Goal: Task Accomplishment & Management: Manage account settings

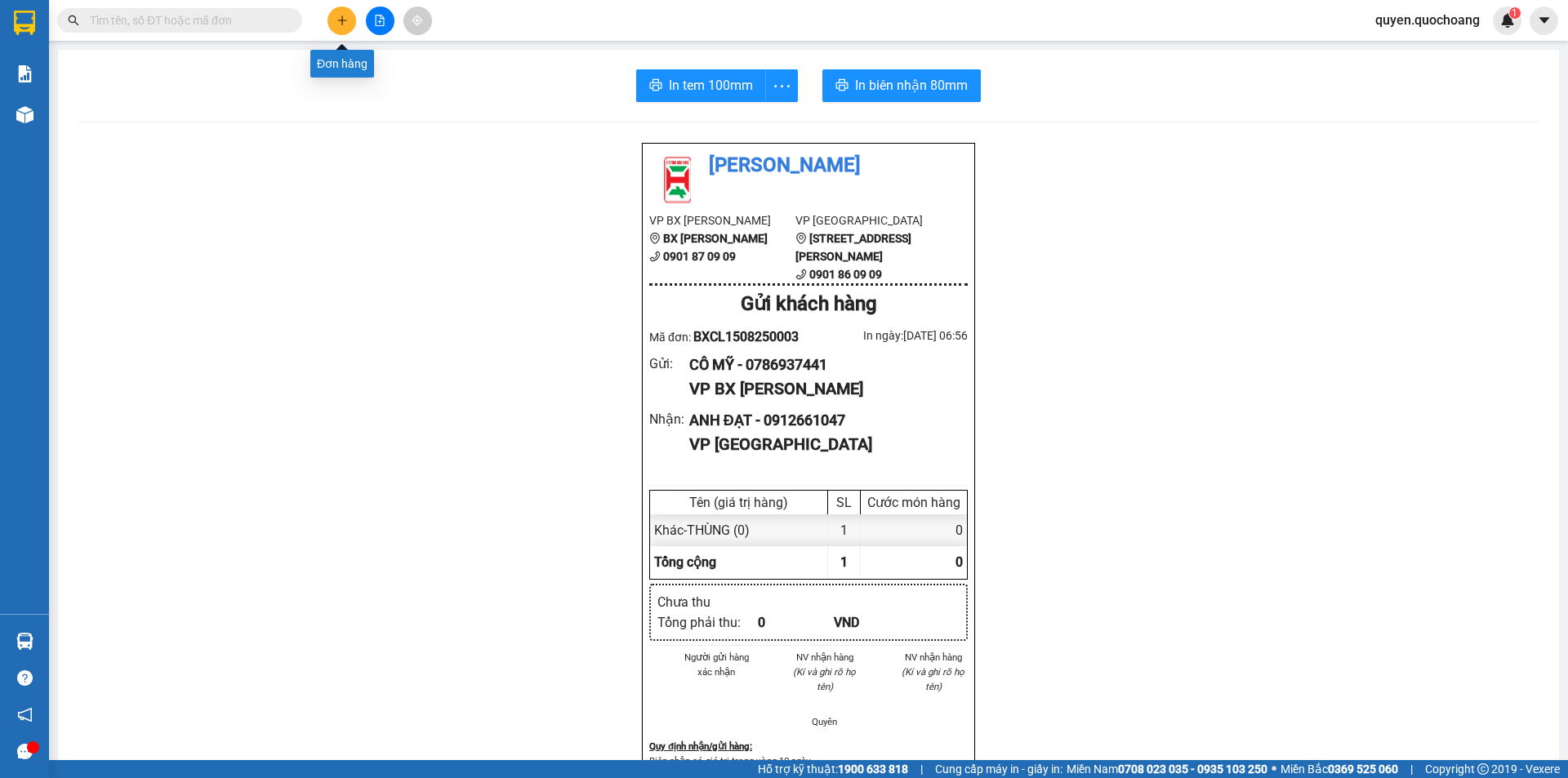
click at [334, 16] on button at bounding box center [341, 21] width 28 height 28
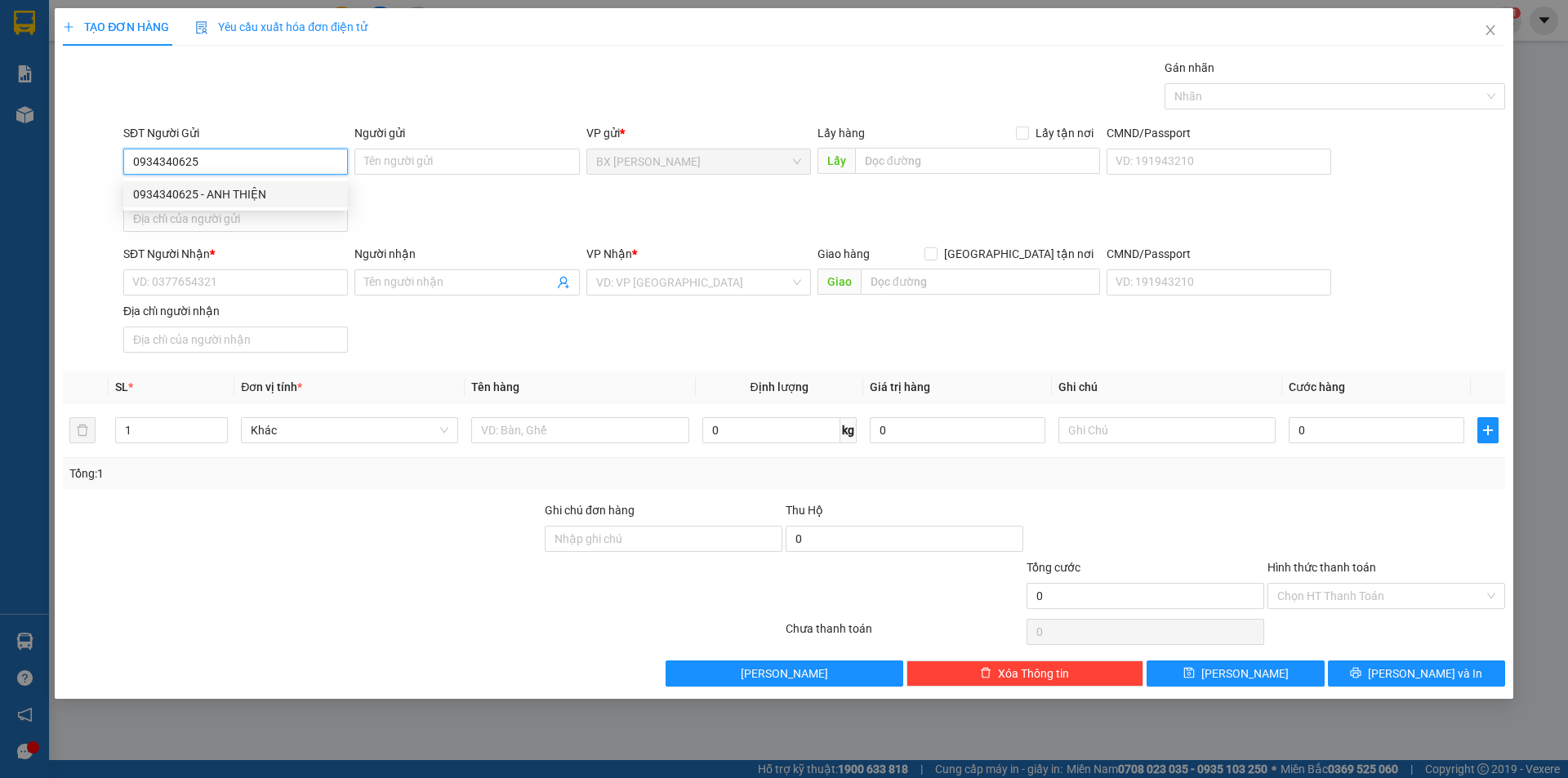
type input "0934340625"
click at [277, 178] on div "0934340625 0934340625 - ANH THIỆN" at bounding box center [236, 194] width 224 height 33
click at [282, 188] on div "Địa chỉ người gửi" at bounding box center [236, 190] width 224 height 18
click at [282, 206] on input "Địa chỉ người gửi" at bounding box center [236, 218] width 224 height 26
drag, startPoint x: 292, startPoint y: 150, endPoint x: 290, endPoint y: 160, distance: 10.2
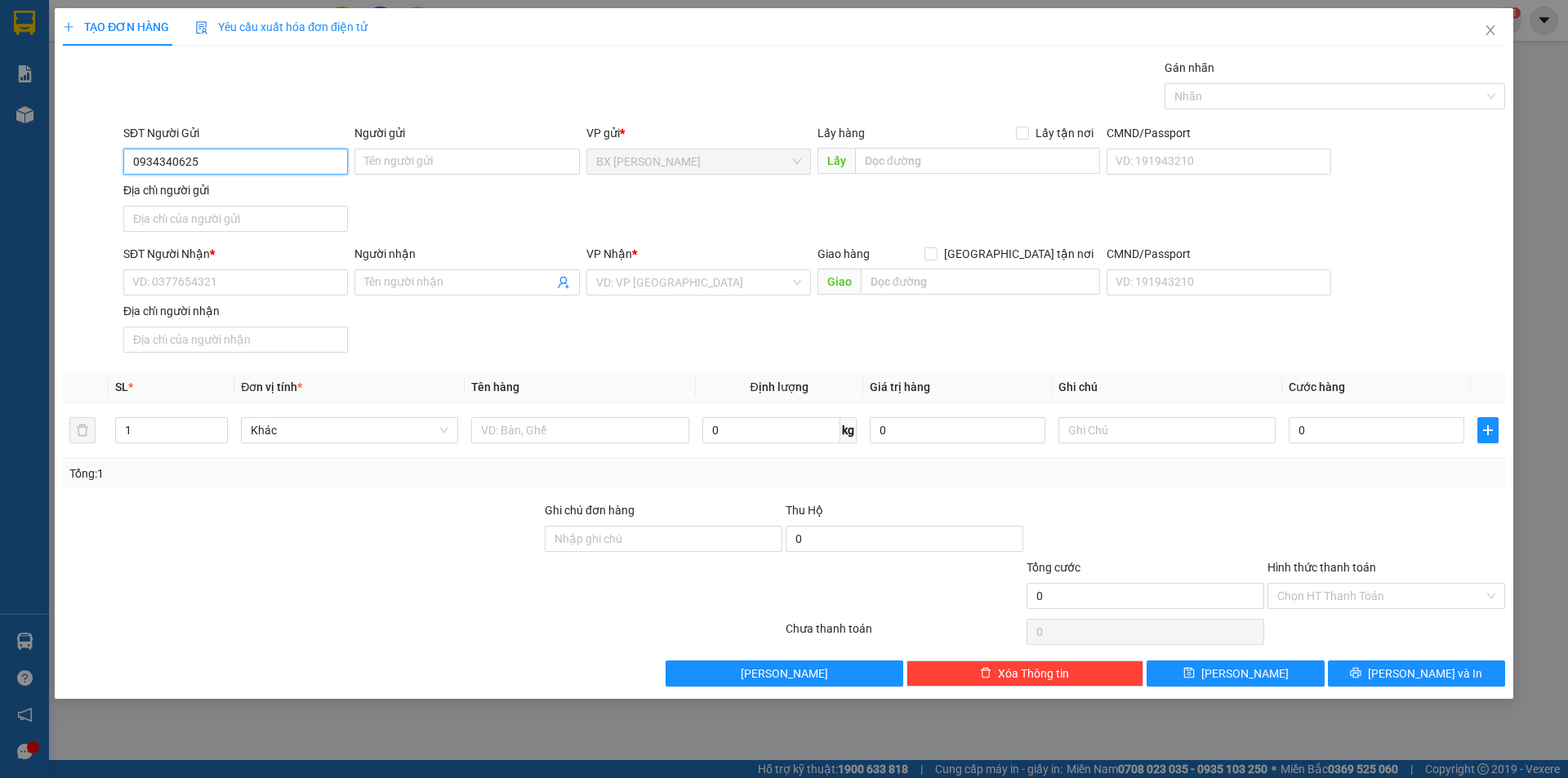
click at [292, 151] on input "0934340625" at bounding box center [236, 161] width 224 height 26
click at [277, 195] on div "0934340625 - ANH THIỆN" at bounding box center [235, 194] width 205 height 18
type input "ANH THIỆN"
click at [229, 284] on input "SĐT Người Nhận *" at bounding box center [236, 282] width 224 height 26
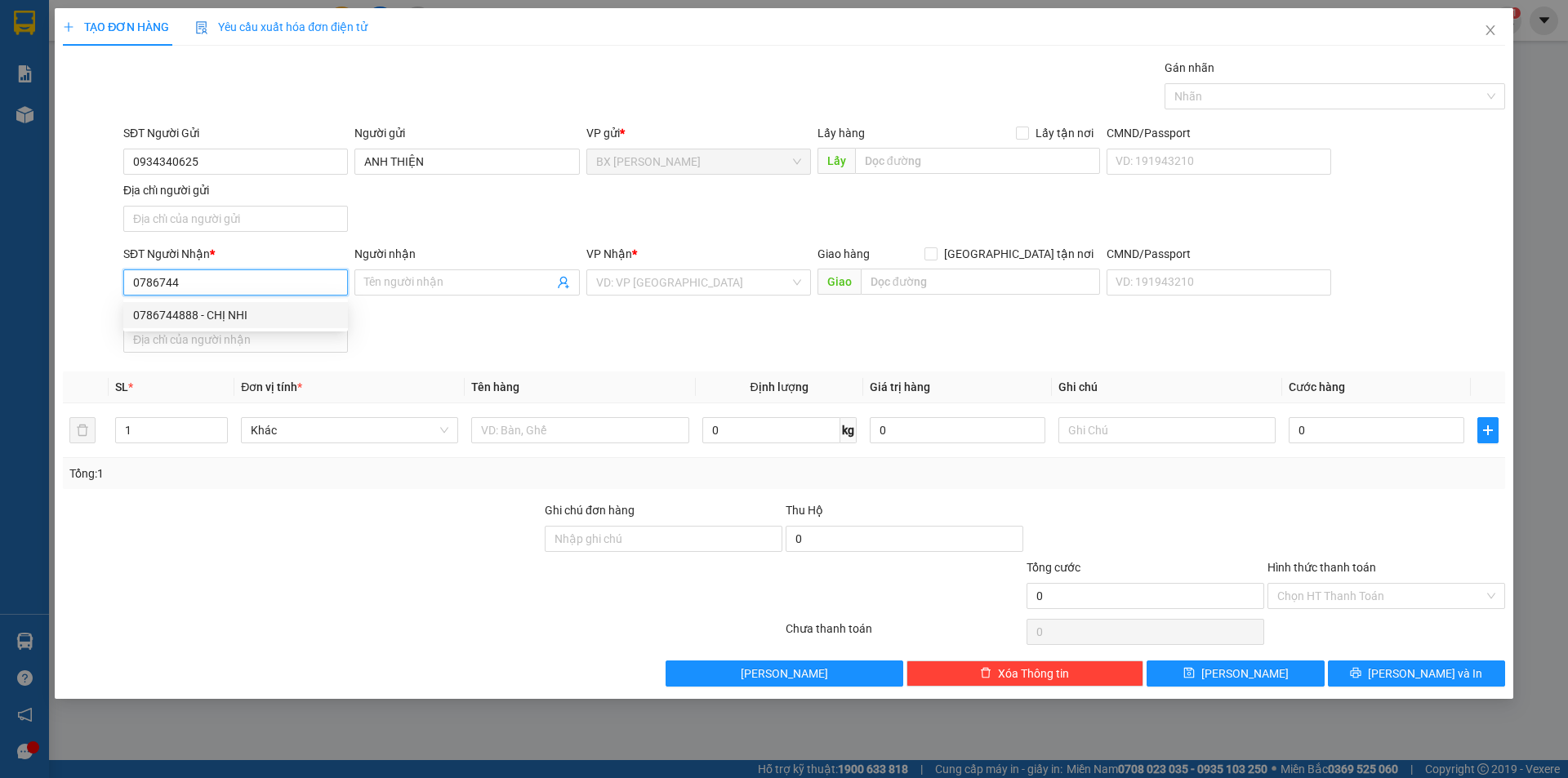
click at [284, 308] on div "0786744888 - CHỊ NHI" at bounding box center [235, 314] width 205 height 18
type input "0786744888"
type input "CHỊ NHI"
type input "0786744888"
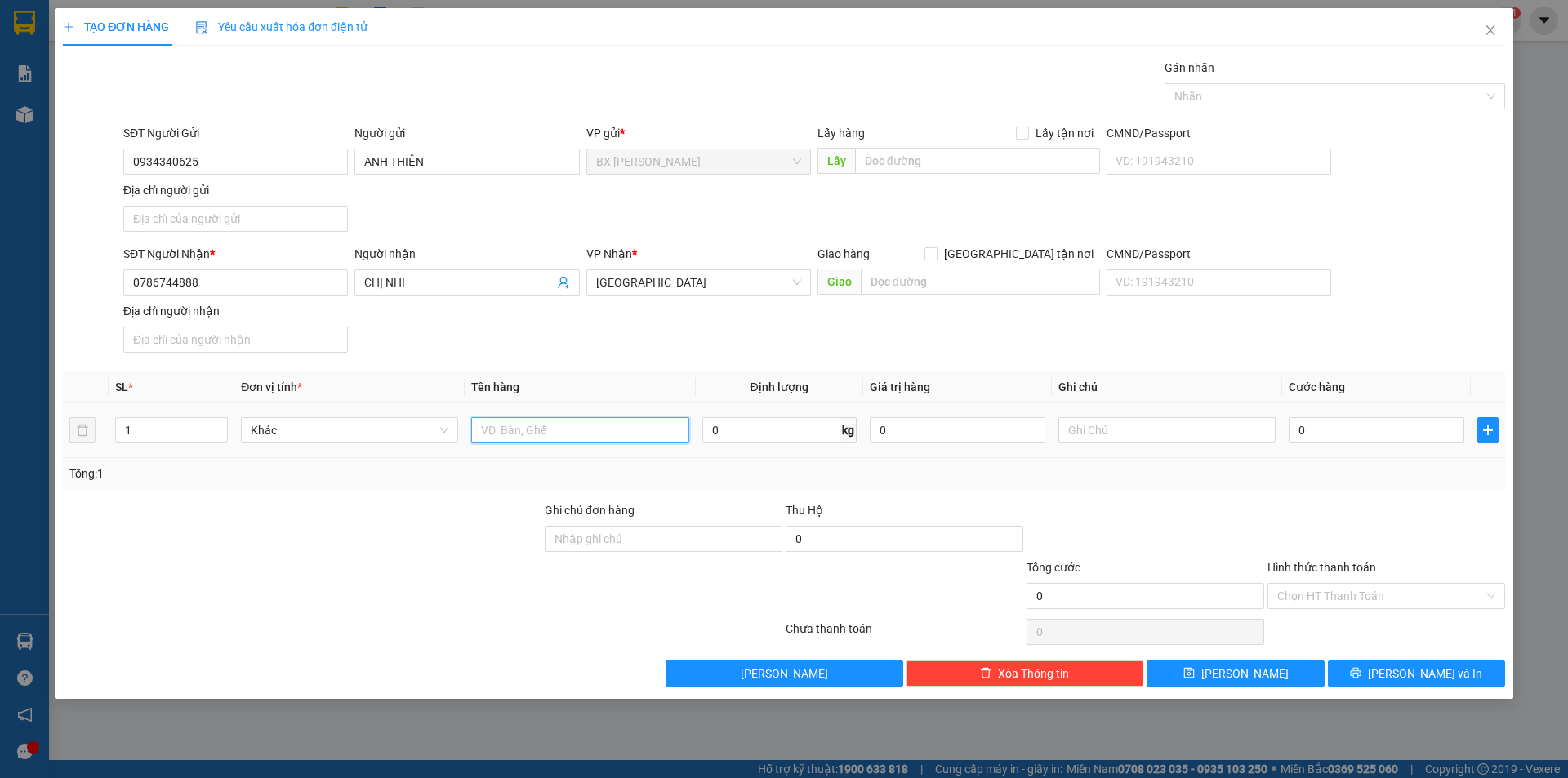
click at [519, 428] on input "text" at bounding box center [579, 430] width 217 height 26
type input "THÙNG"
click at [1329, 426] on input "0" at bounding box center [1376, 430] width 176 height 26
type input "5"
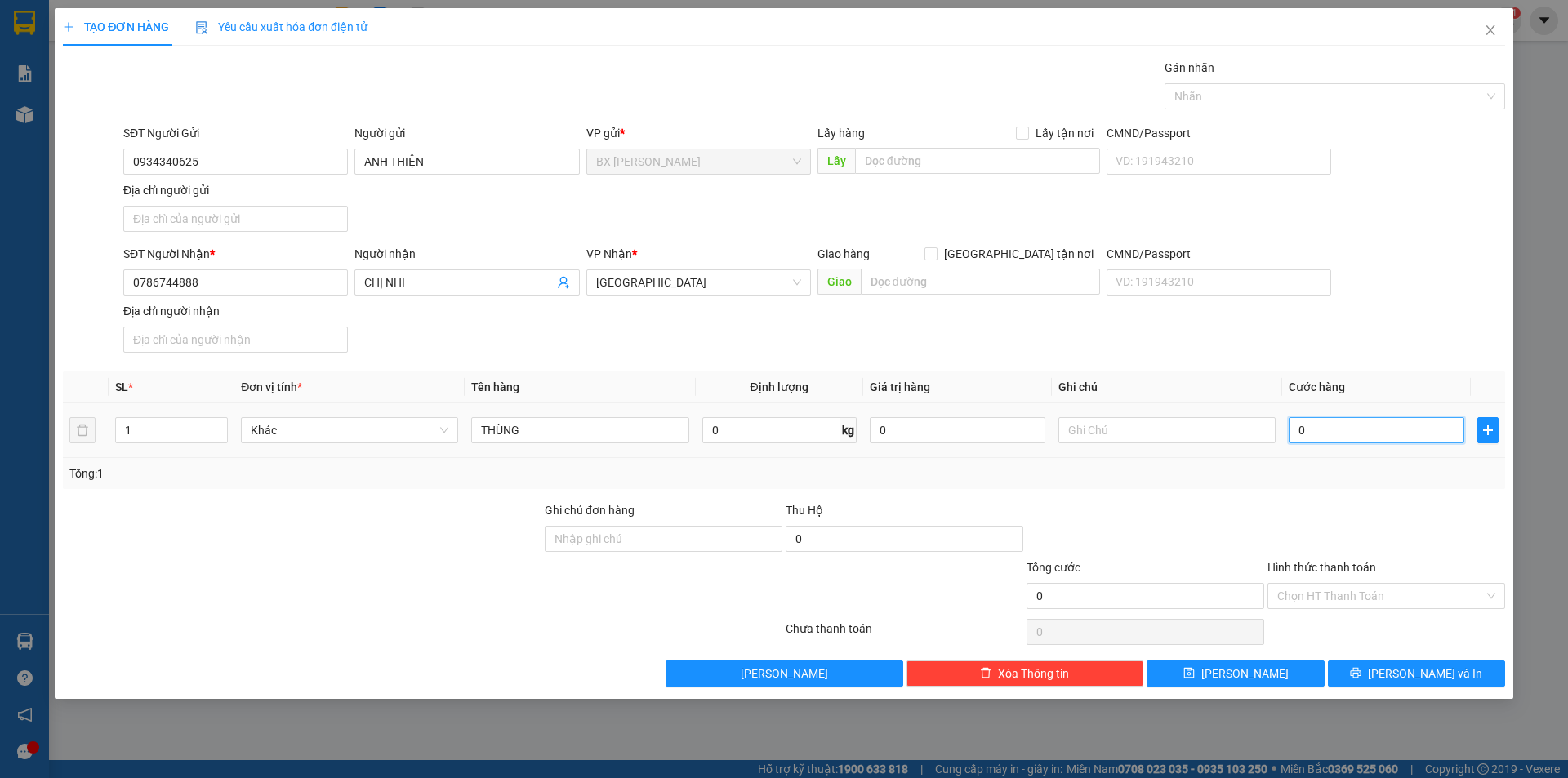
type input "5"
type input "50"
type input "500"
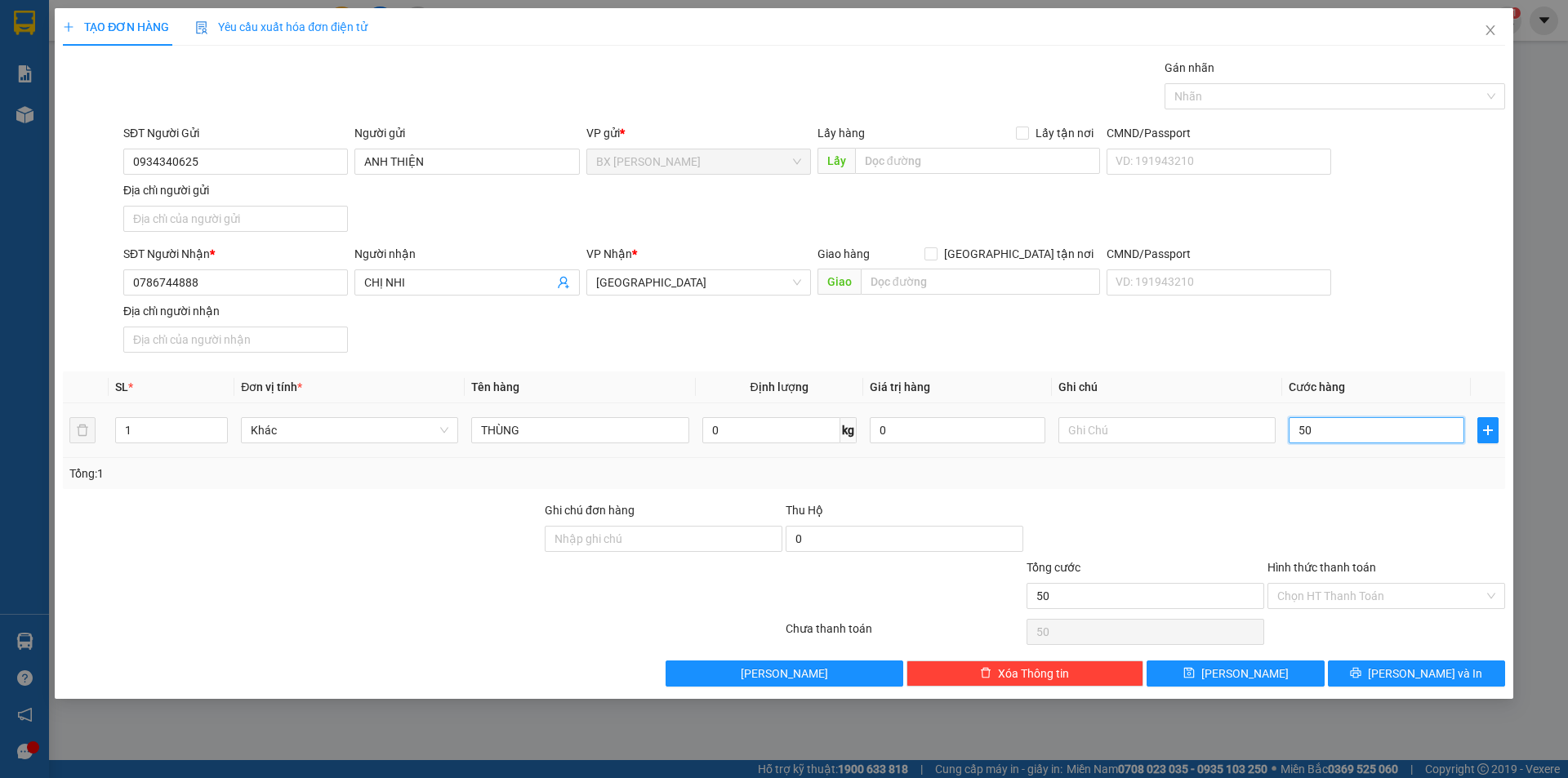
type input "500"
type input "5.000"
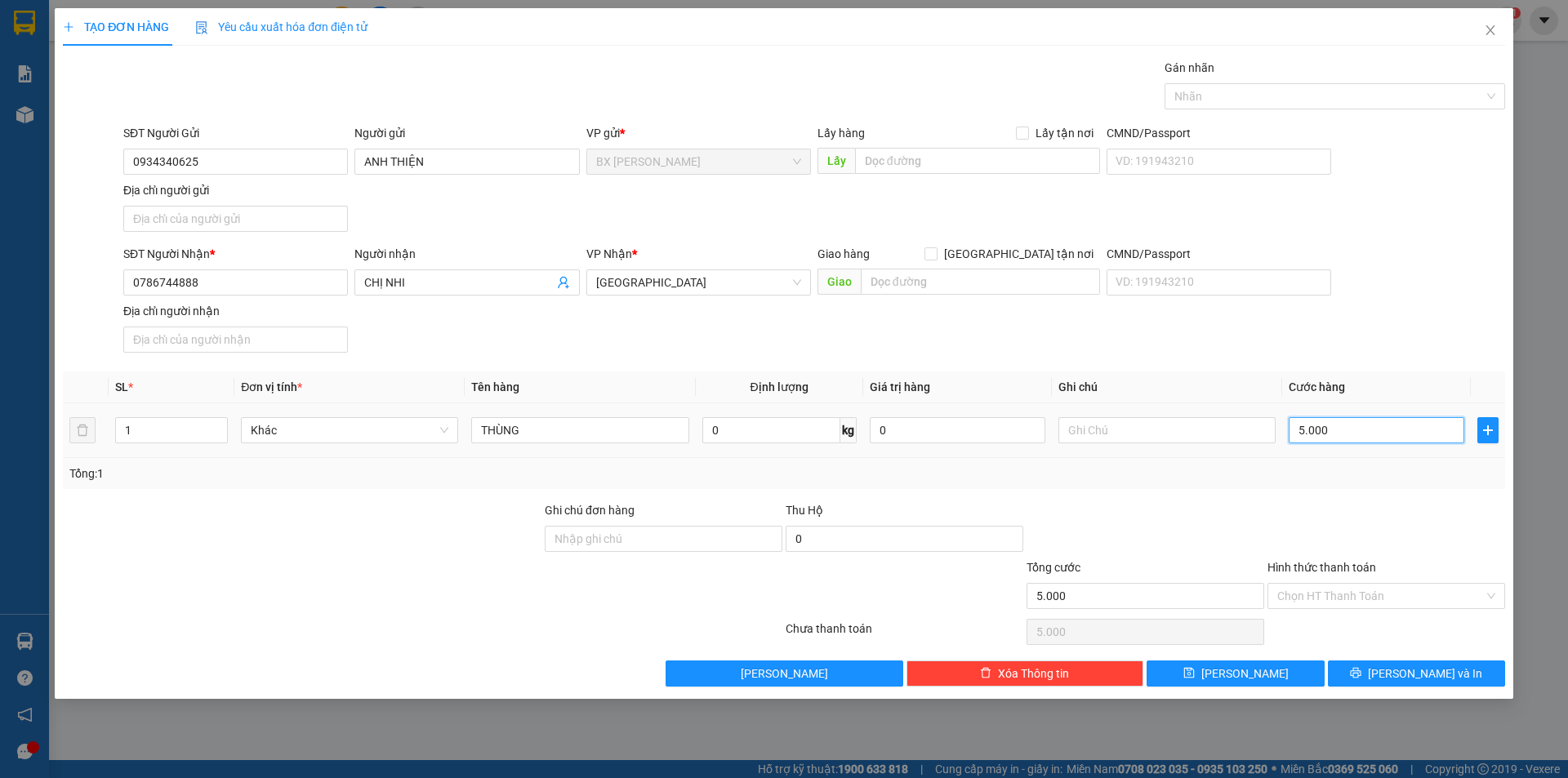
type input "50.000"
click at [1357, 602] on input "Hình thức thanh toán" at bounding box center [1379, 595] width 206 height 25
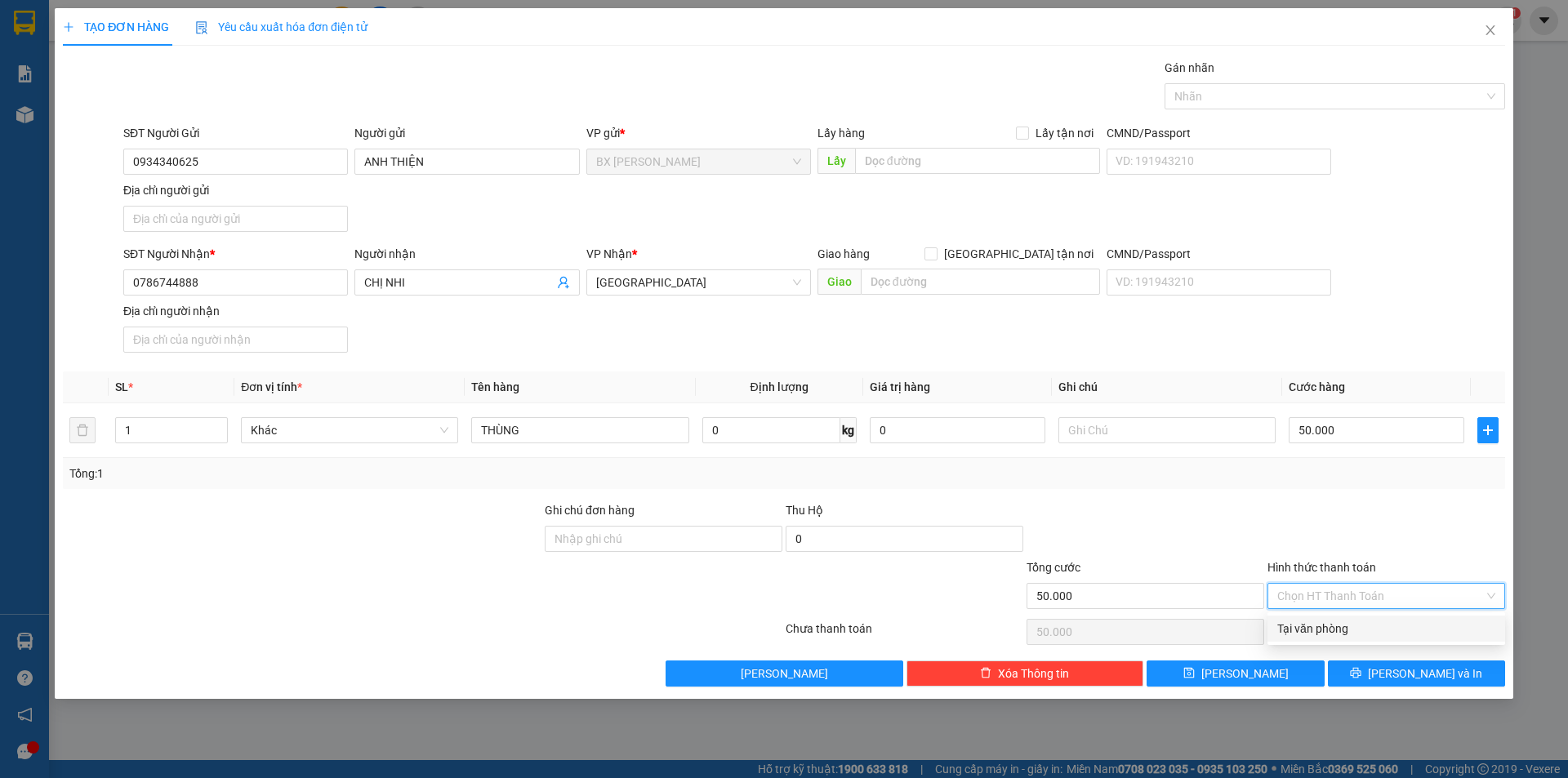
click at [1353, 622] on div "Tại văn phòng" at bounding box center [1385, 628] width 218 height 18
type input "0"
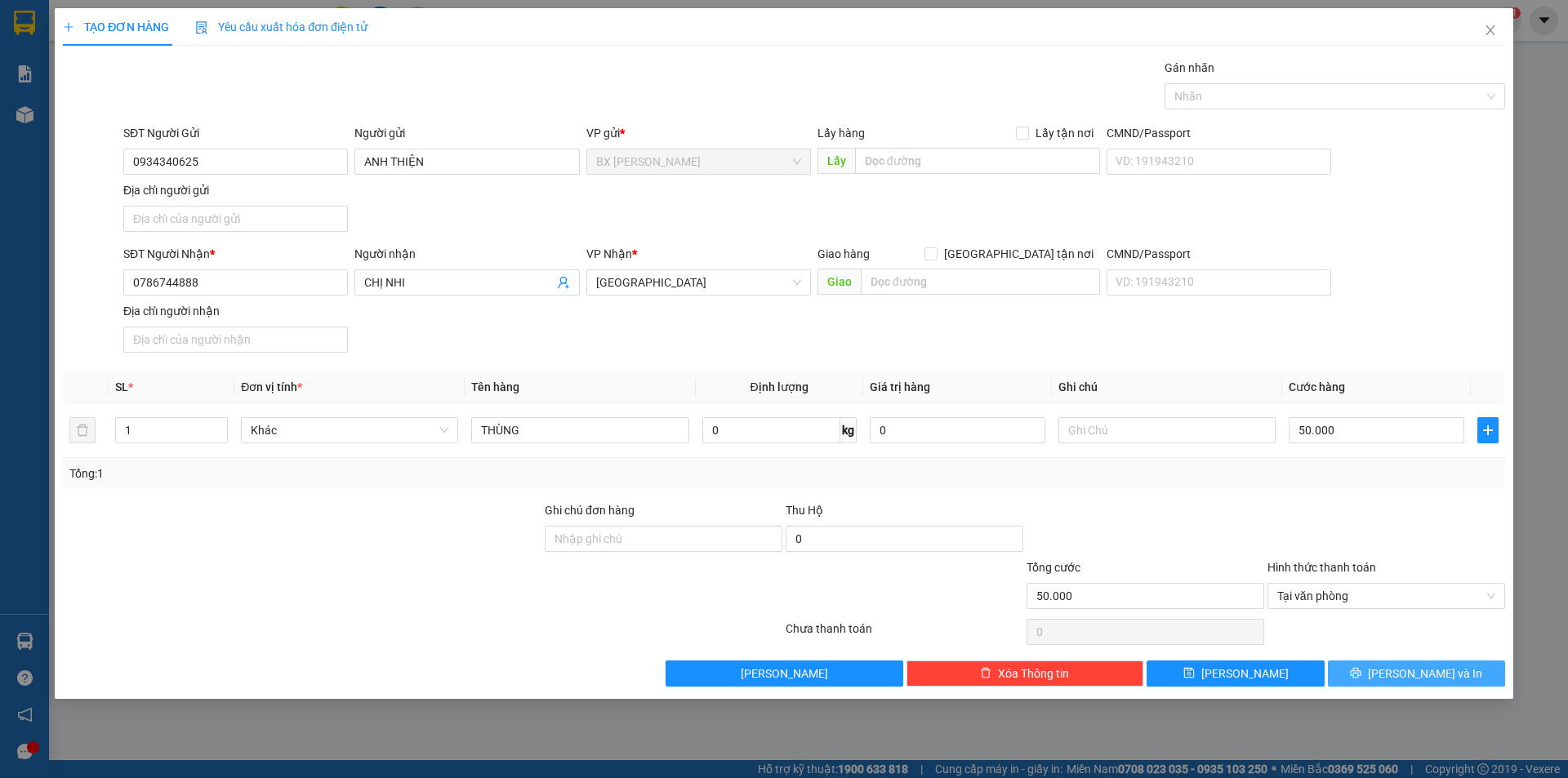
click at [1375, 663] on button "[PERSON_NAME] và In" at bounding box center [1415, 673] width 177 height 26
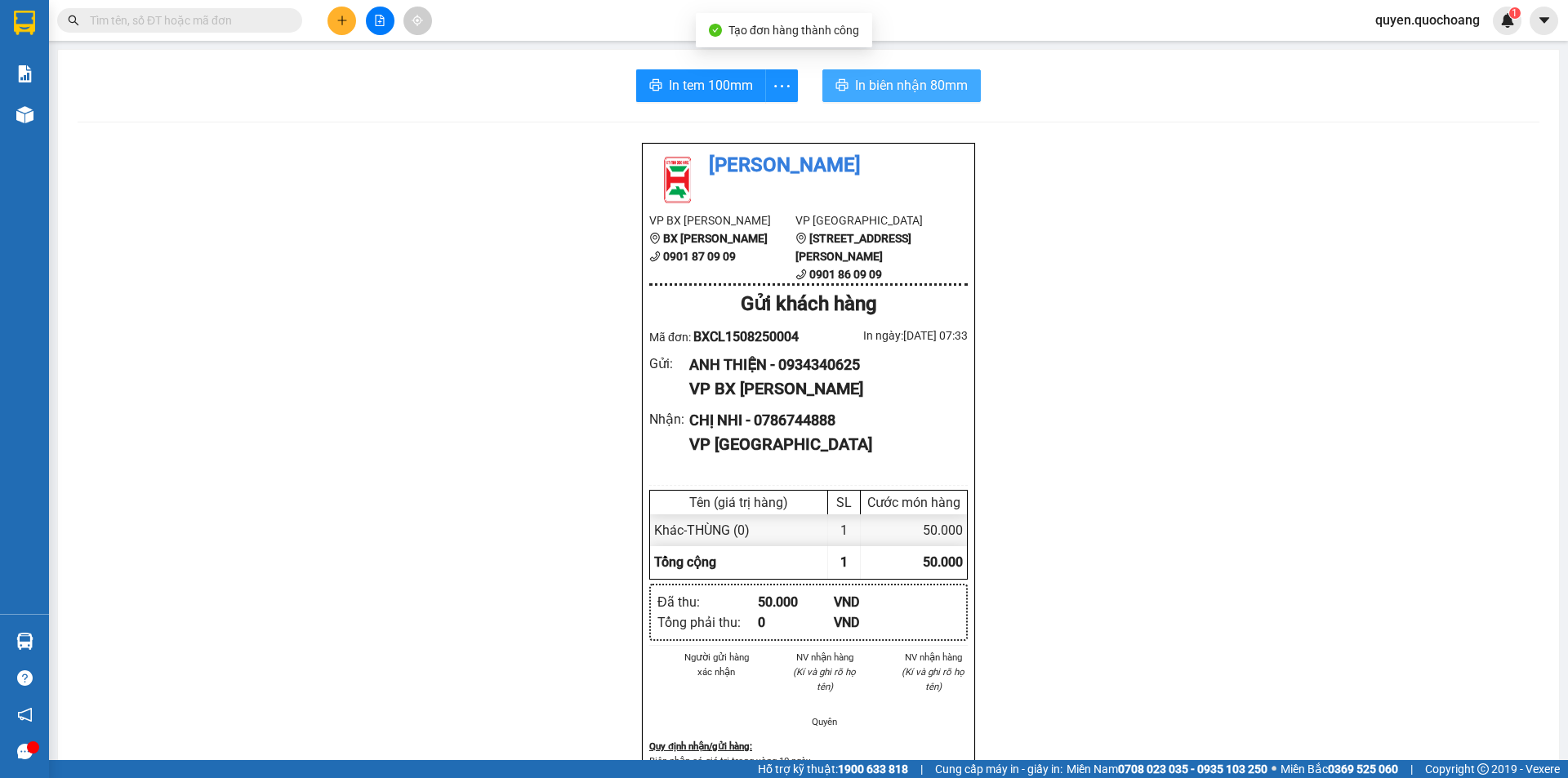
click at [899, 91] on span "In biên nhận 80mm" at bounding box center [912, 86] width 113 height 21
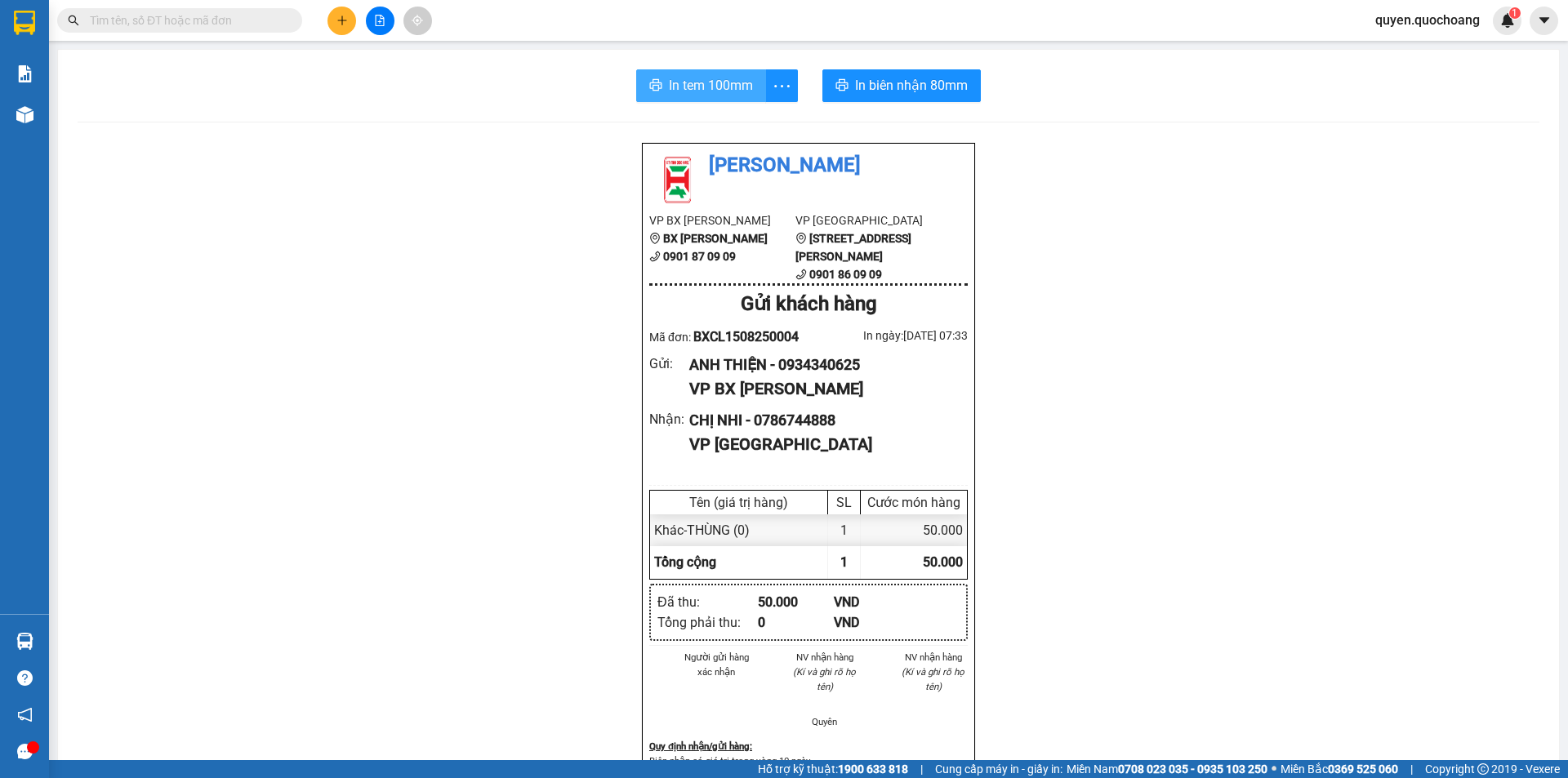
click at [657, 100] on button "In tem 100mm" at bounding box center [701, 86] width 130 height 33
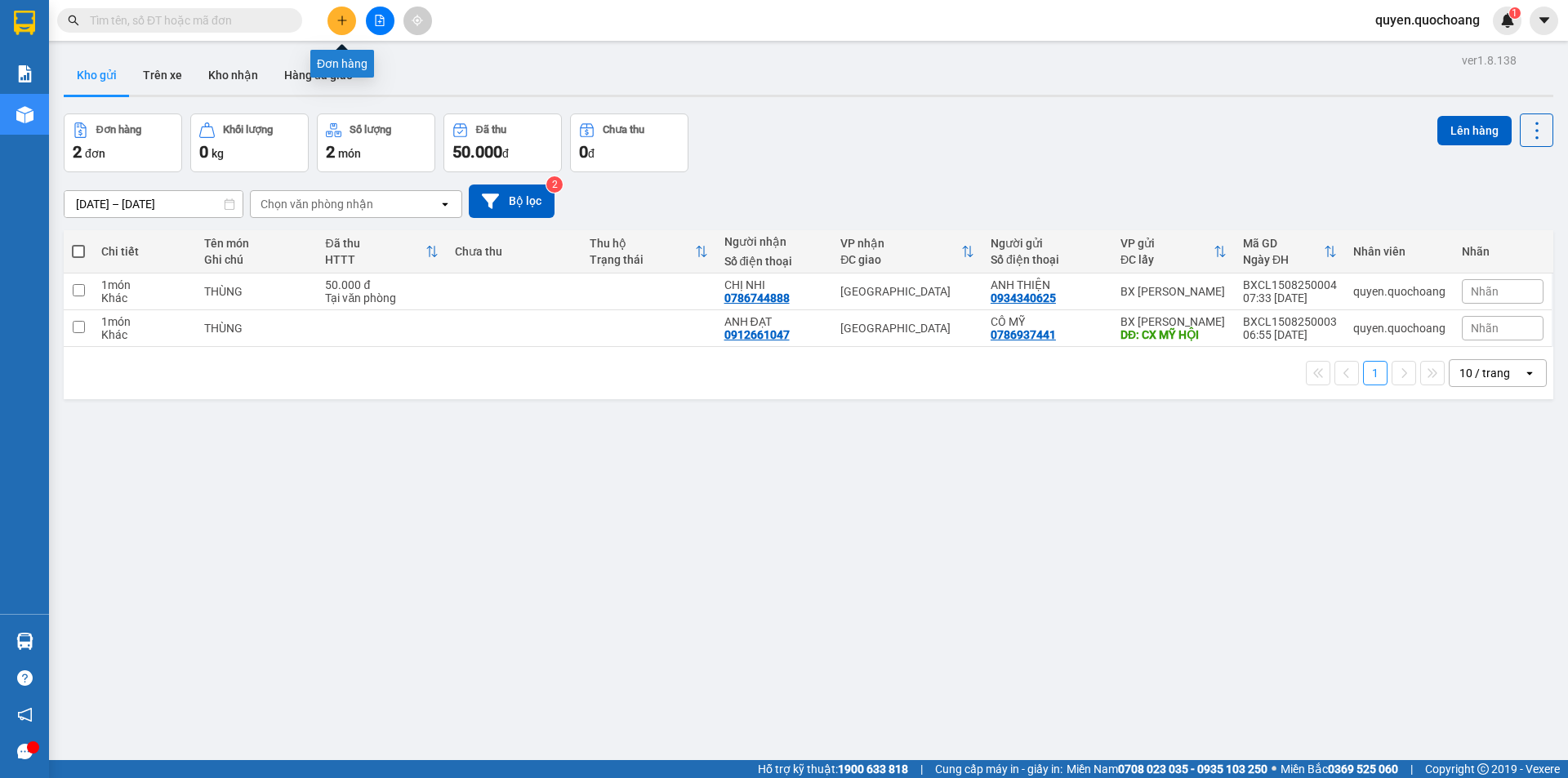
click at [338, 24] on icon "plus" at bounding box center [342, 20] width 11 height 11
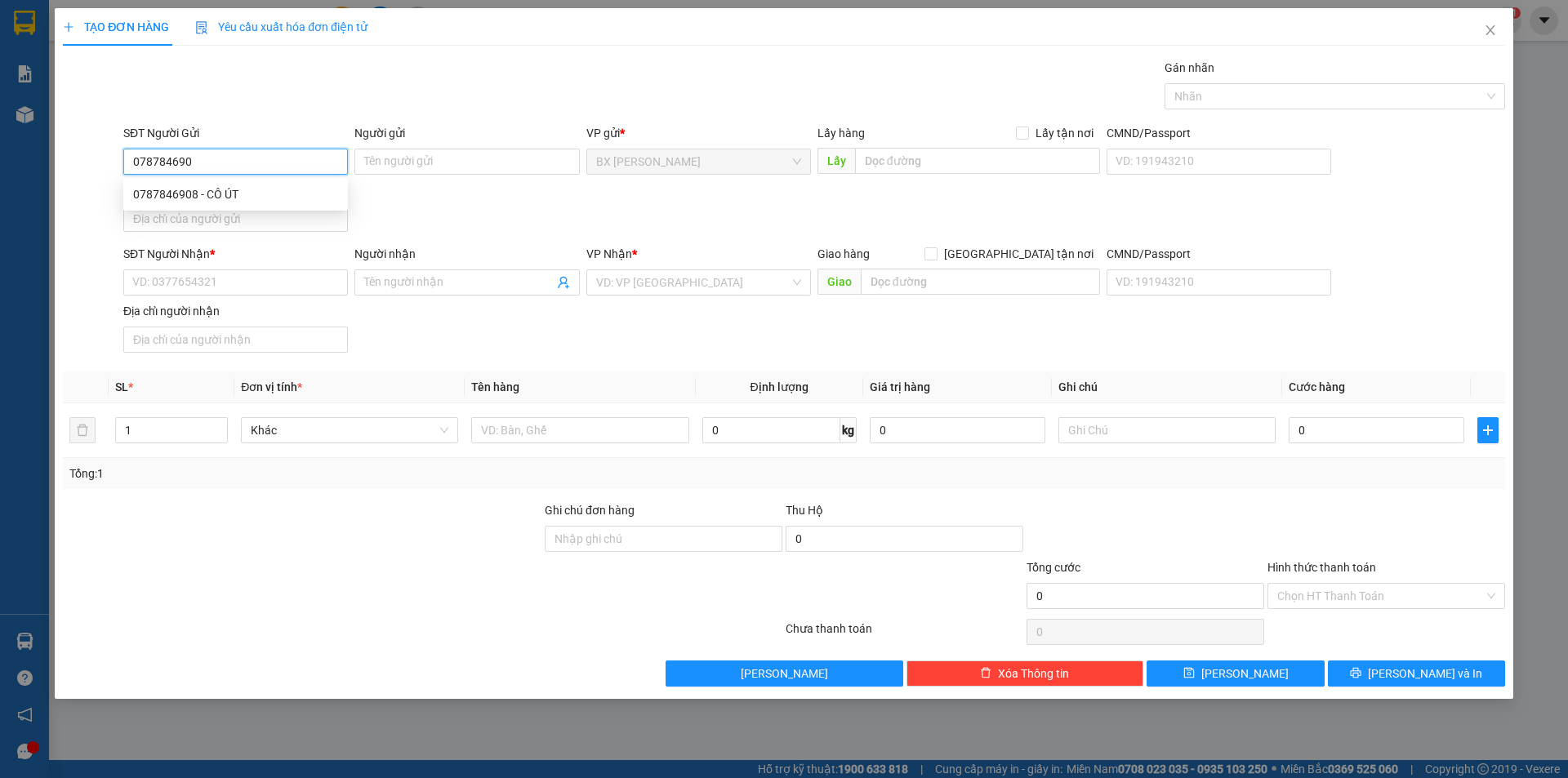
type input "0787846908"
click at [264, 192] on div "0787846908 - CÔ ÚT" at bounding box center [235, 194] width 205 height 18
type input "CÔ ÚT"
type input "0787846908"
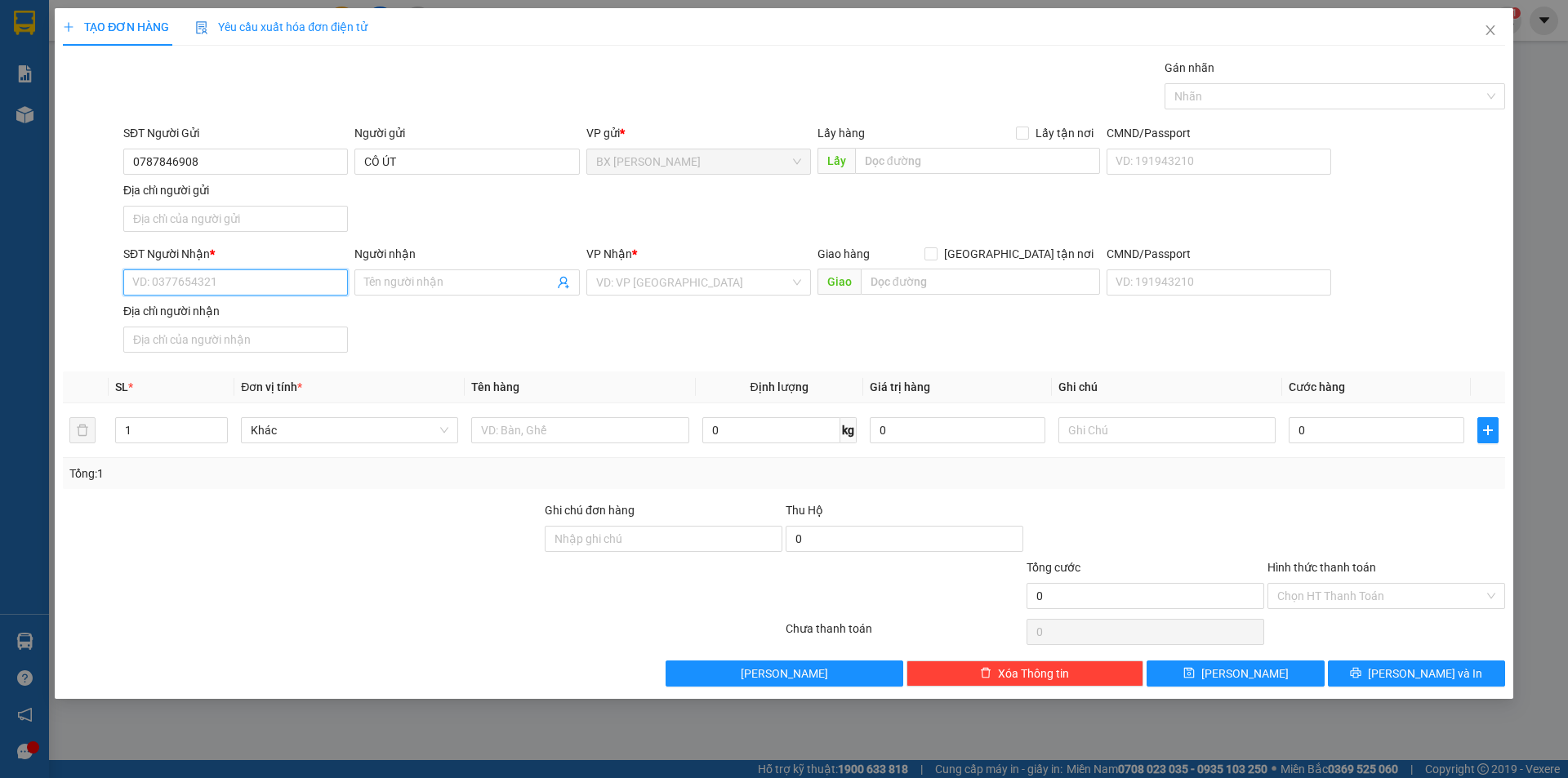
click at [247, 274] on input "SĐT Người Nhận *" at bounding box center [236, 282] width 224 height 26
type input "0909489126"
drag, startPoint x: 266, startPoint y: 305, endPoint x: 269, endPoint y: 314, distance: 9.5
click at [266, 307] on div "0909489126 - CHỊ HẠNH" at bounding box center [236, 315] width 224 height 26
type input "CHỊ HẠNH"
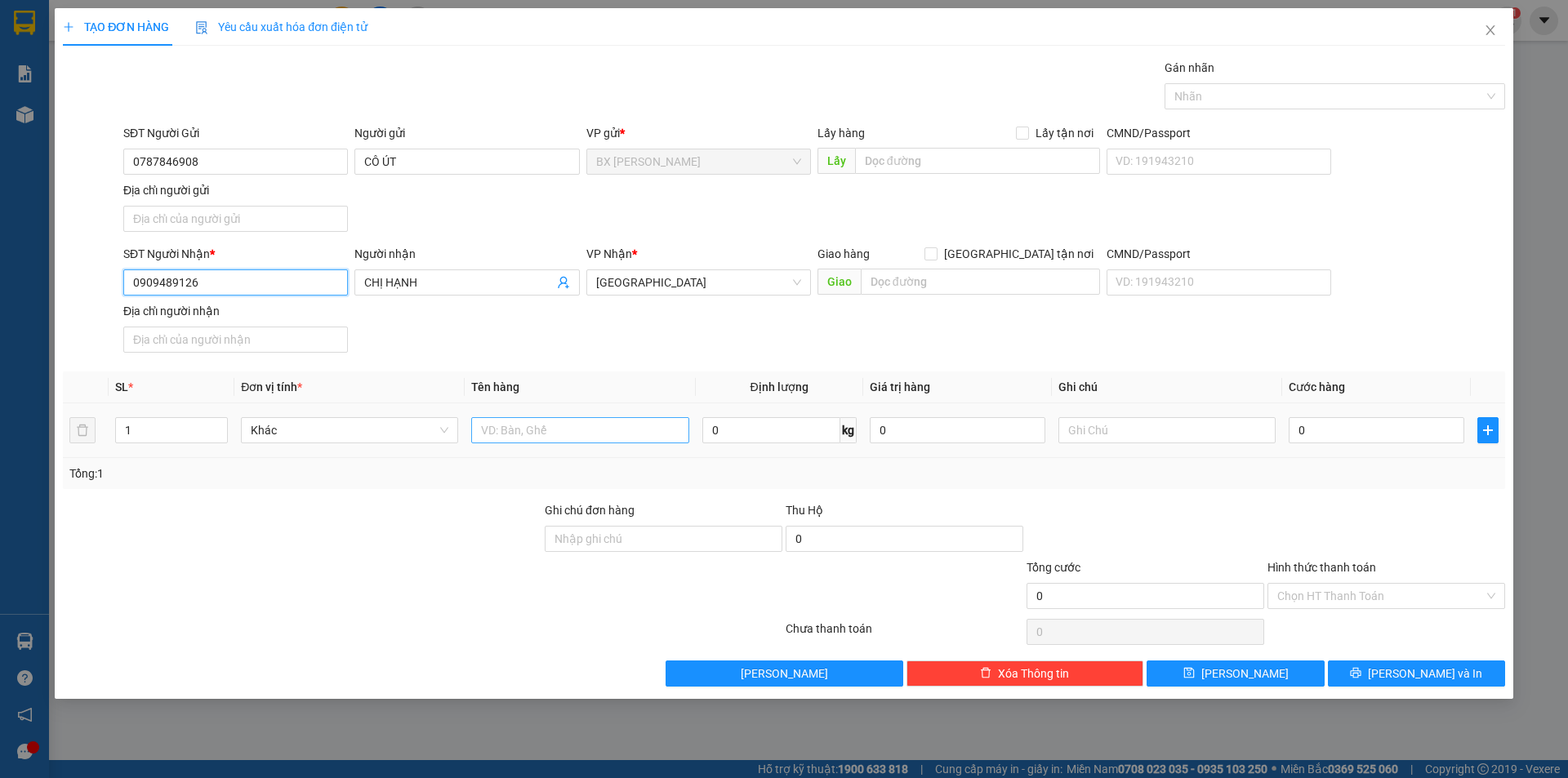
type input "0909489126"
click at [559, 433] on input "text" at bounding box center [579, 430] width 217 height 26
type input "THÙNG"
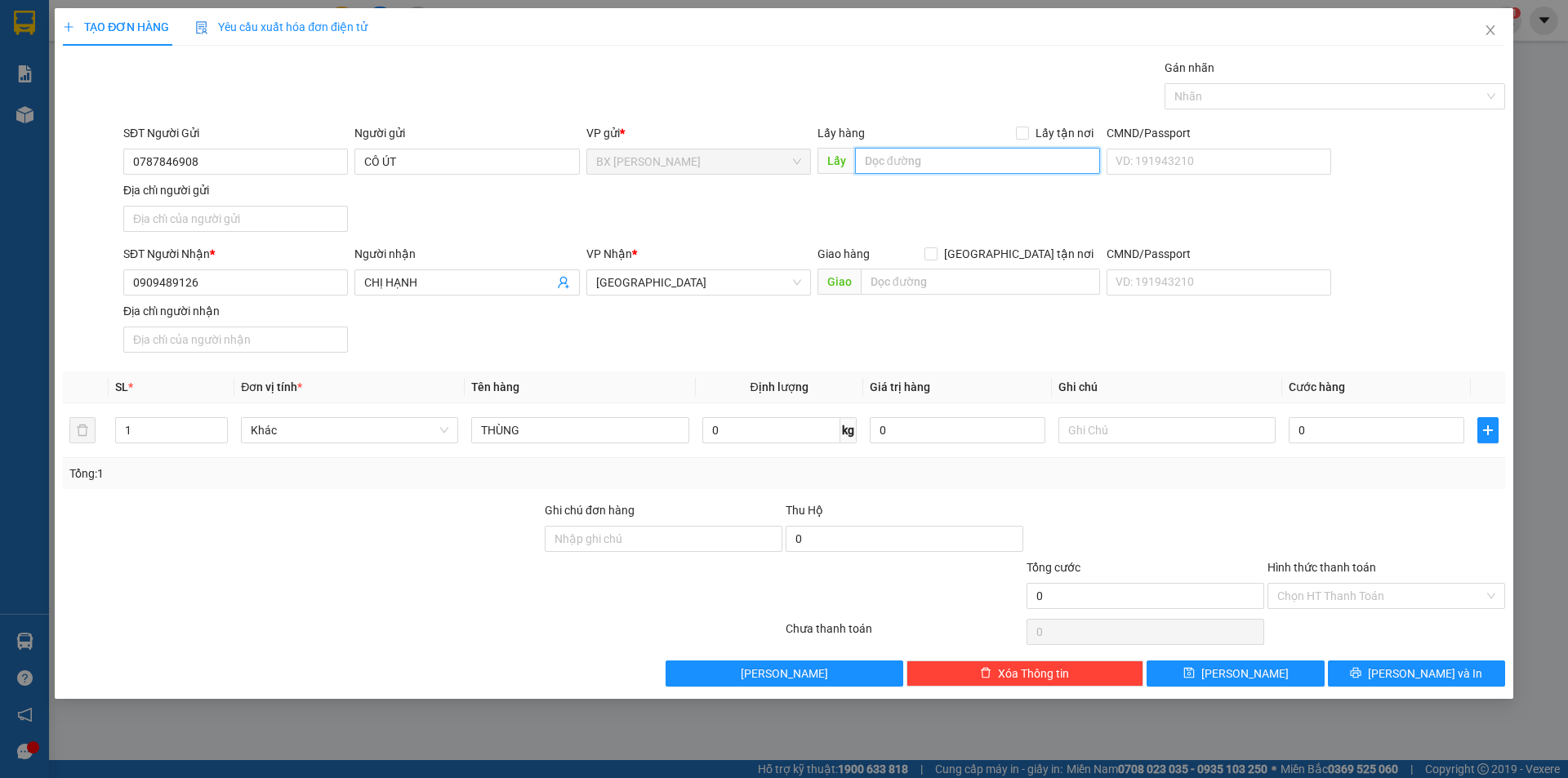
click at [909, 165] on input "text" at bounding box center [978, 160] width 245 height 26
type input "BÁN CHẬU CÁI SÂ"
click at [1362, 676] on button "[PERSON_NAME] và In" at bounding box center [1415, 673] width 177 height 26
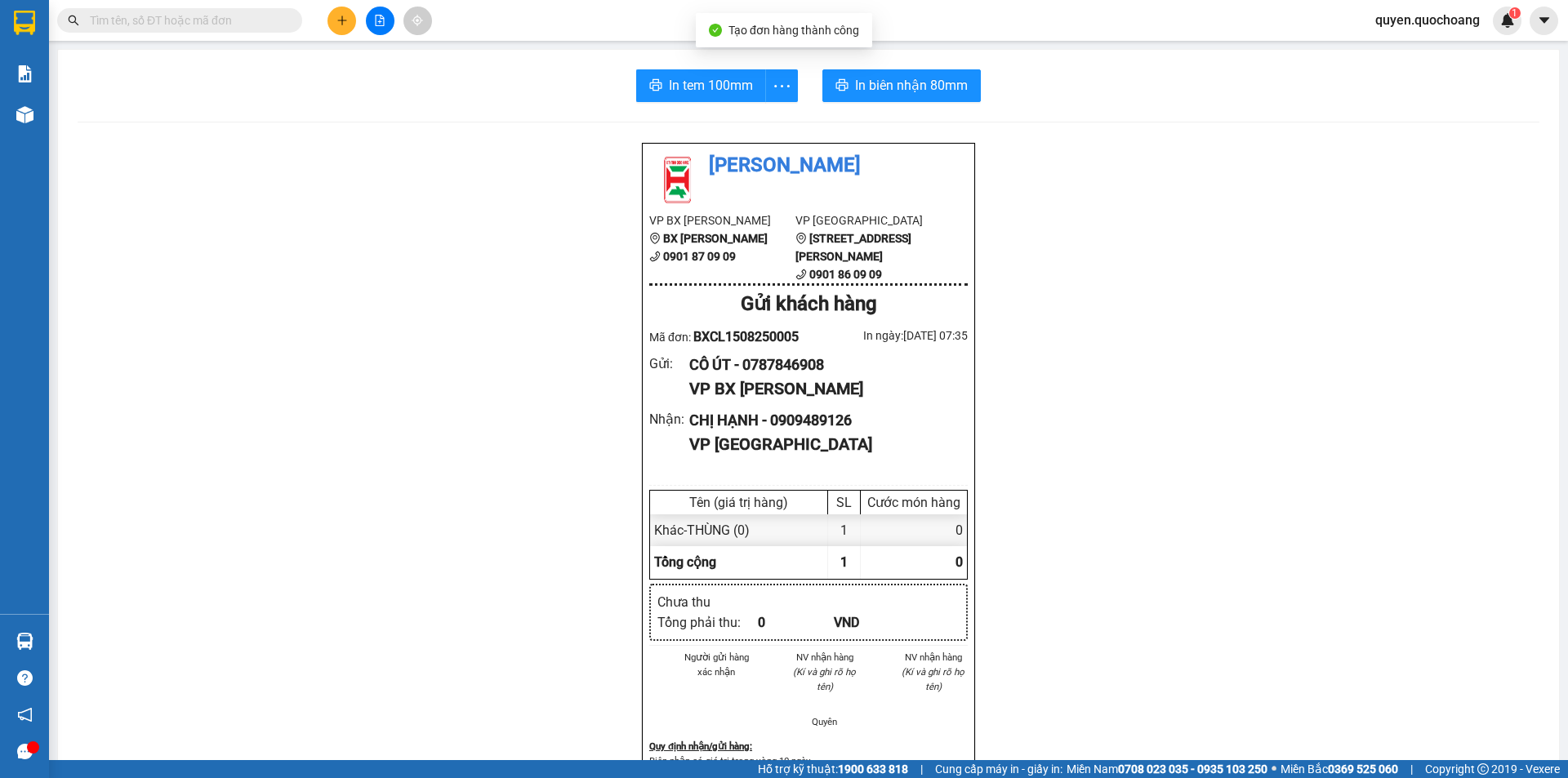
click at [693, 108] on div "In tem 100mm In biên nhận 80mm Quốc Hoàng VP BX Cao Lãnh BX Cao Lãnh 0901 87 09…" at bounding box center [809, 694] width 1501 height 1290
drag, startPoint x: 691, startPoint y: 85, endPoint x: 754, endPoint y: 102, distance: 65.3
click at [692, 85] on span "In tem 100mm" at bounding box center [710, 86] width 84 height 21
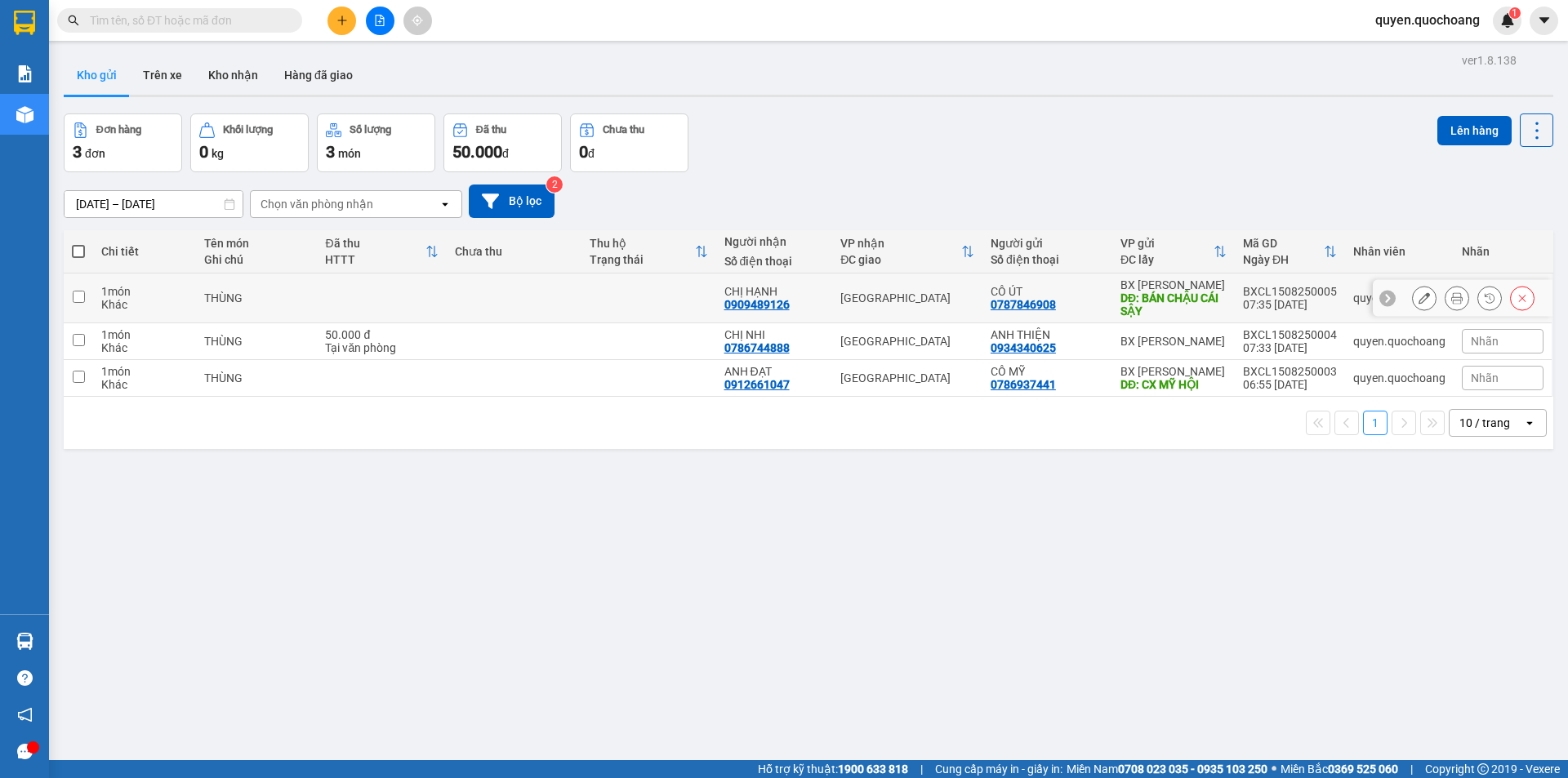
drag, startPoint x: 261, startPoint y: 280, endPoint x: 224, endPoint y: 332, distance: 63.8
click at [260, 284] on td "THÙNG" at bounding box center [256, 298] width 121 height 50
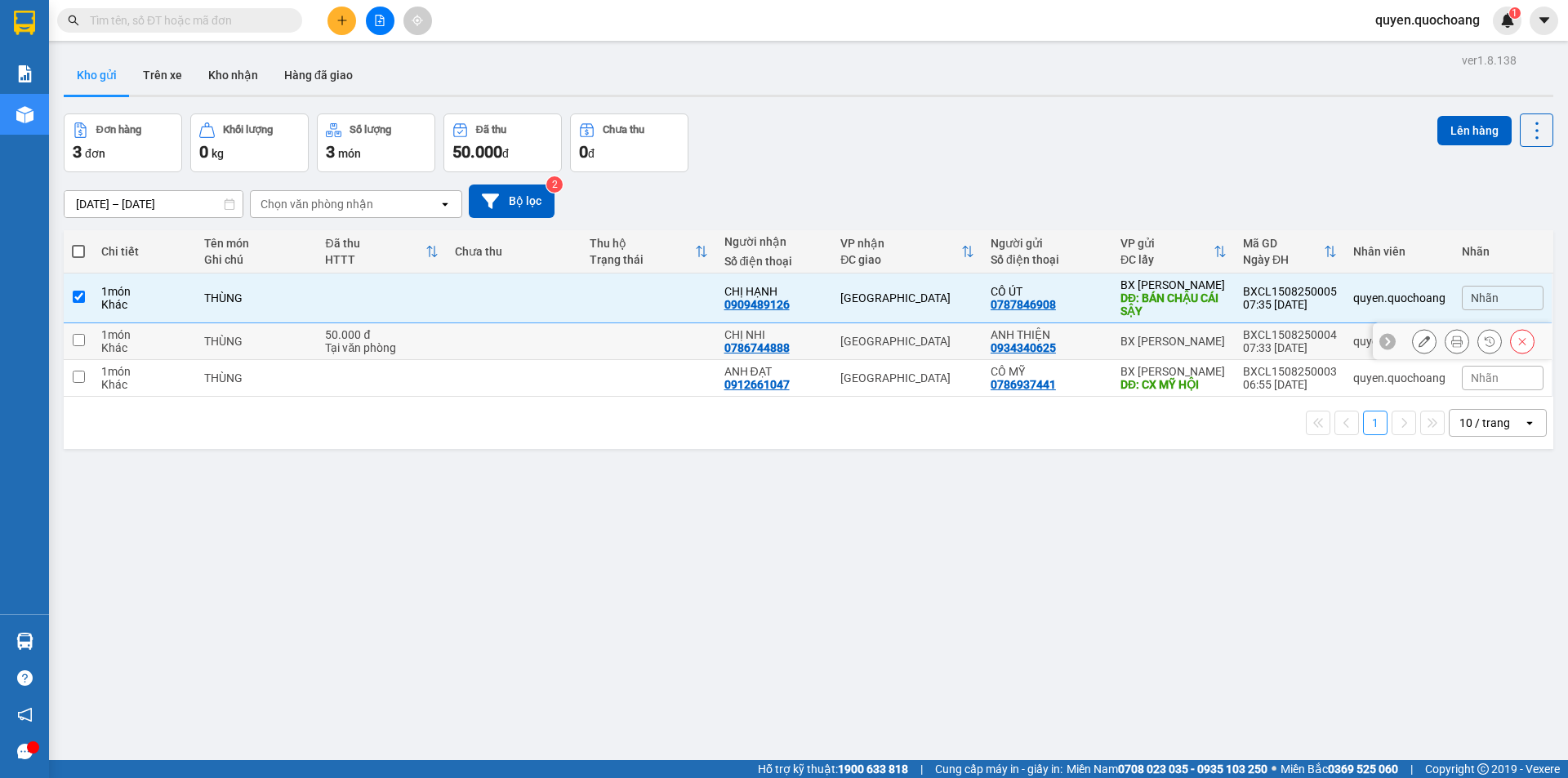
click at [224, 334] on td "THÙNG" at bounding box center [256, 341] width 121 height 37
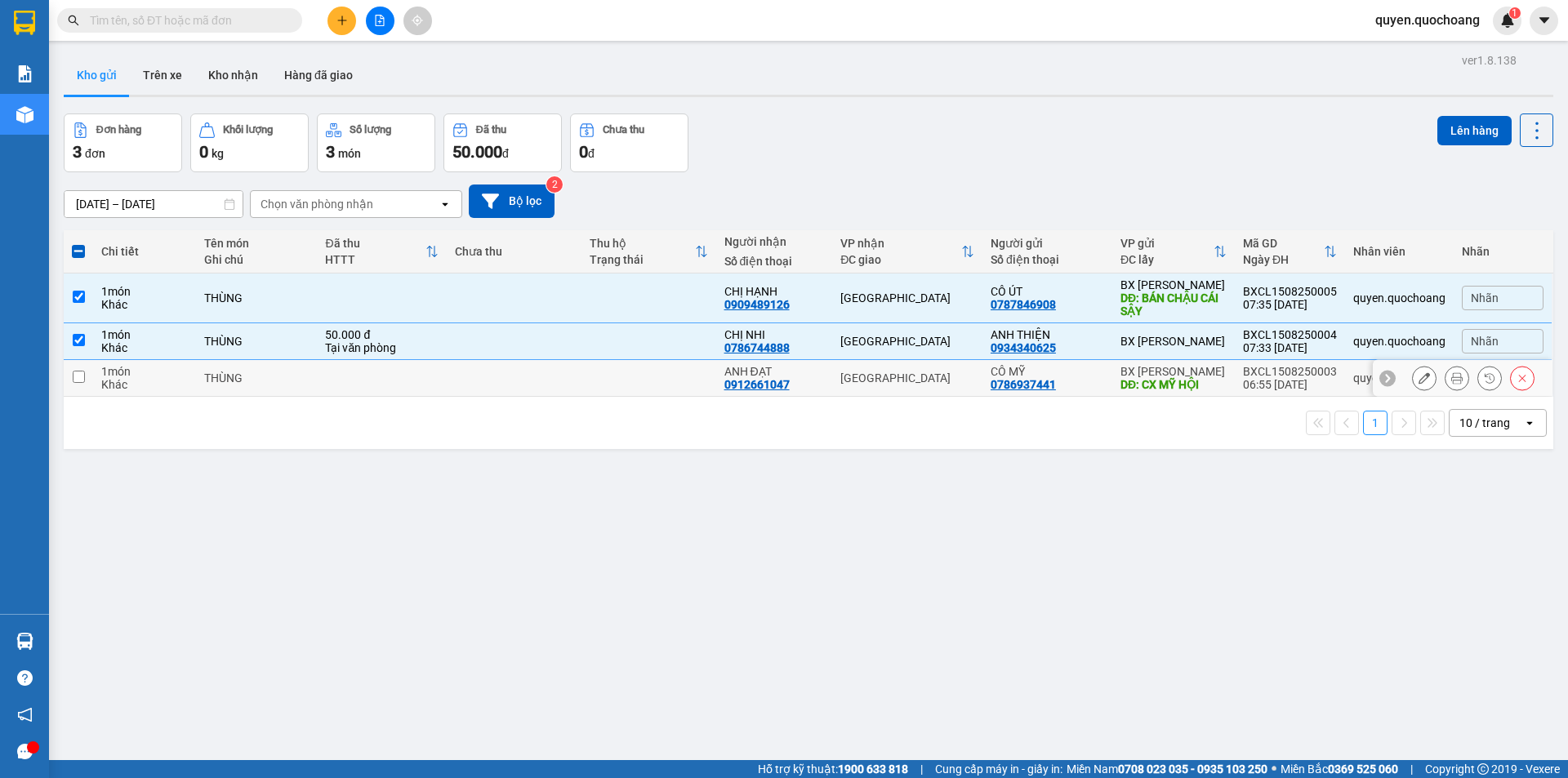
click at [238, 377] on div "THÙNG" at bounding box center [256, 378] width 105 height 13
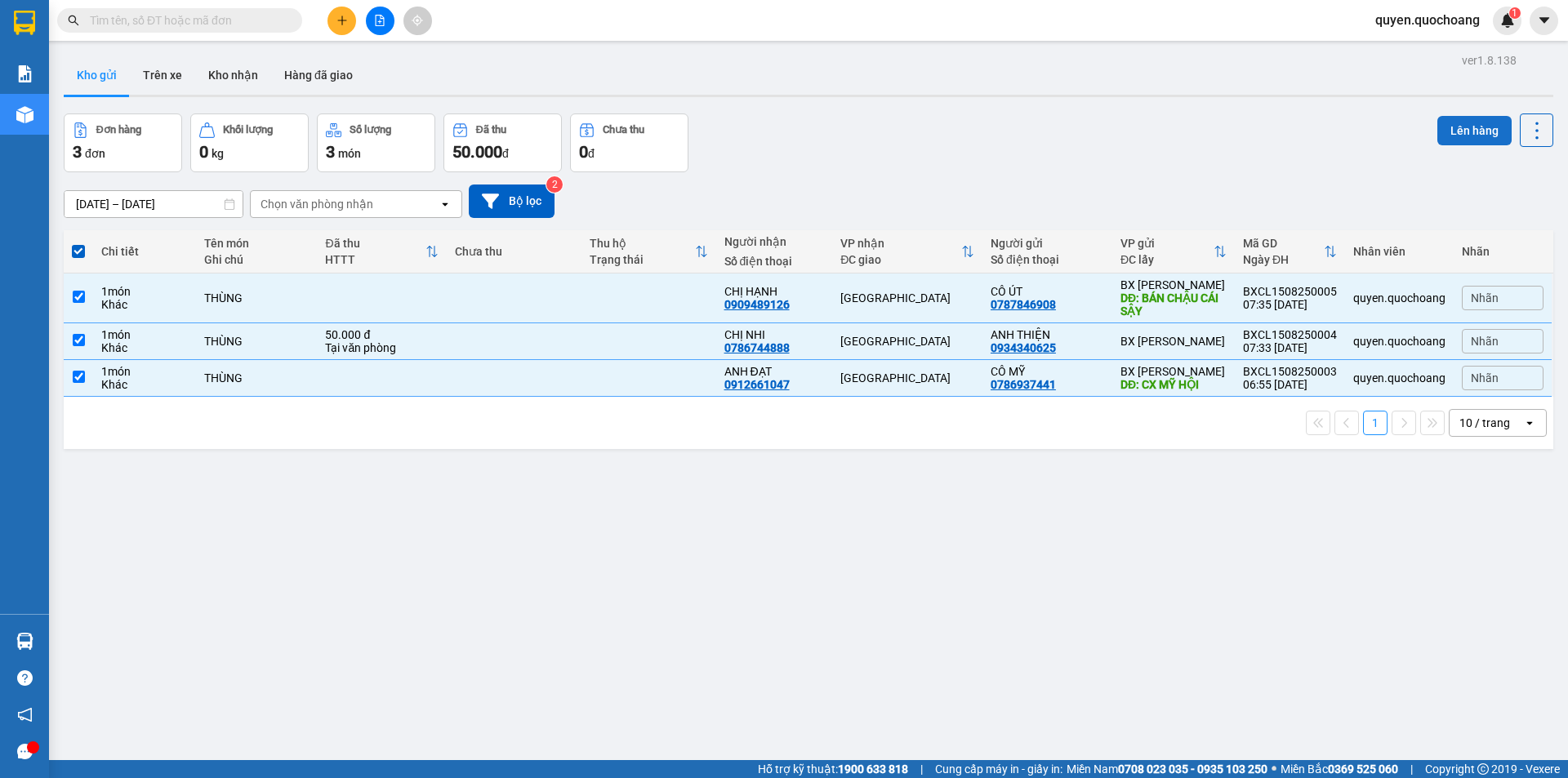
click at [1473, 135] on button "Lên hàng" at bounding box center [1474, 130] width 75 height 29
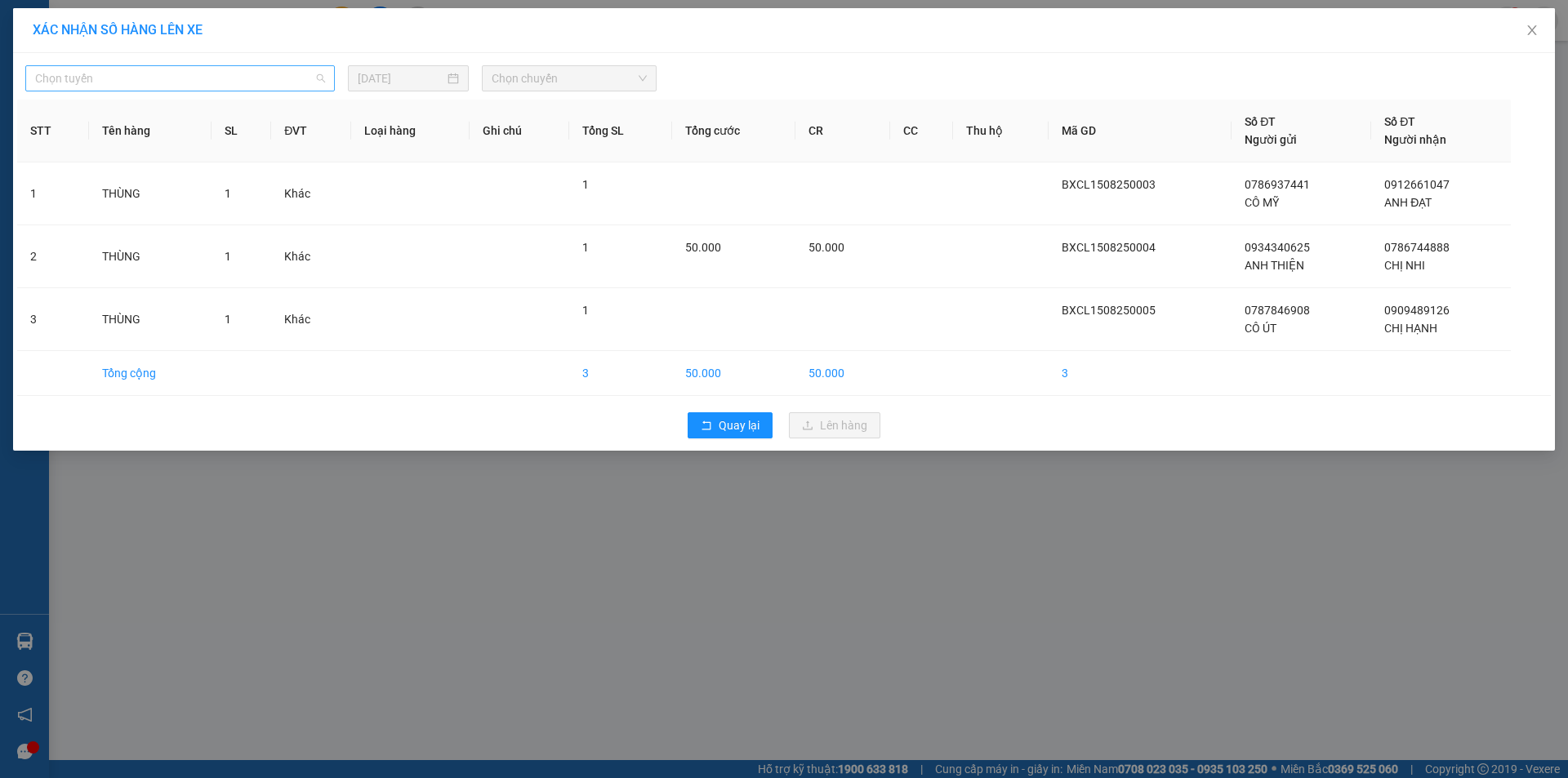
click at [286, 81] on span "Chọn tuyến" at bounding box center [180, 78] width 290 height 25
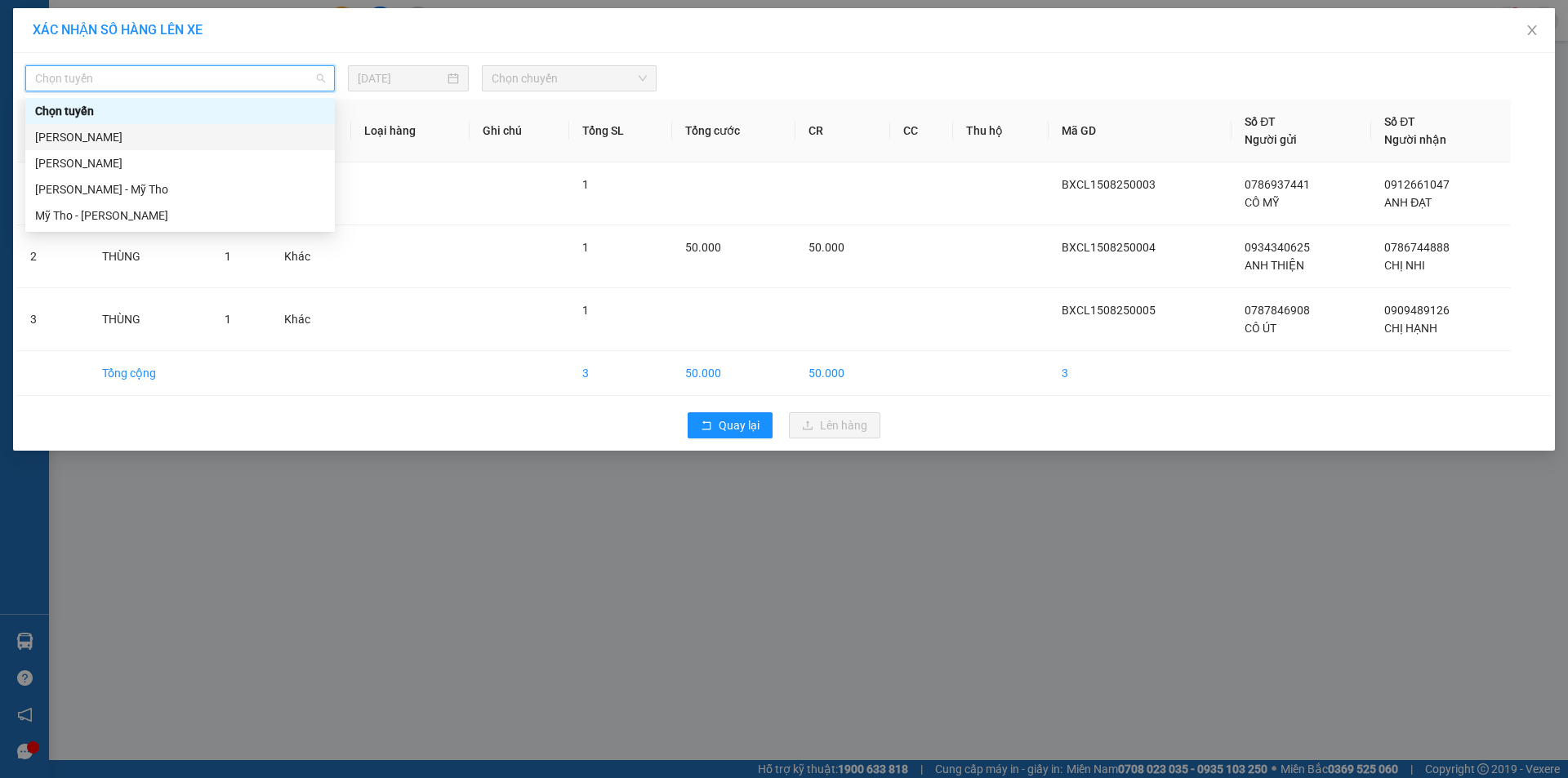
click at [206, 133] on div "[PERSON_NAME]" at bounding box center [180, 137] width 290 height 18
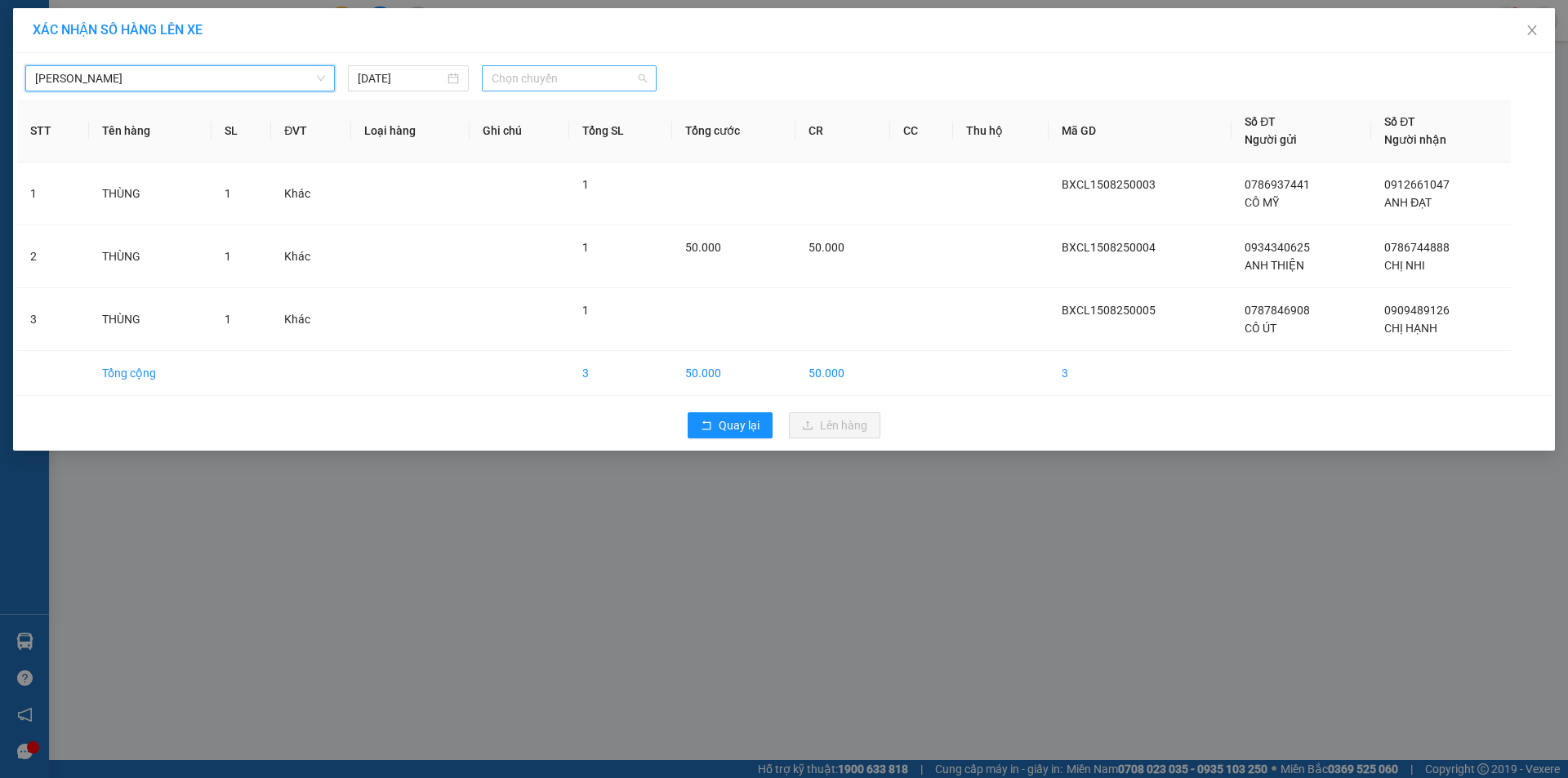
click at [534, 78] on span "Chọn chuyến" at bounding box center [569, 78] width 155 height 25
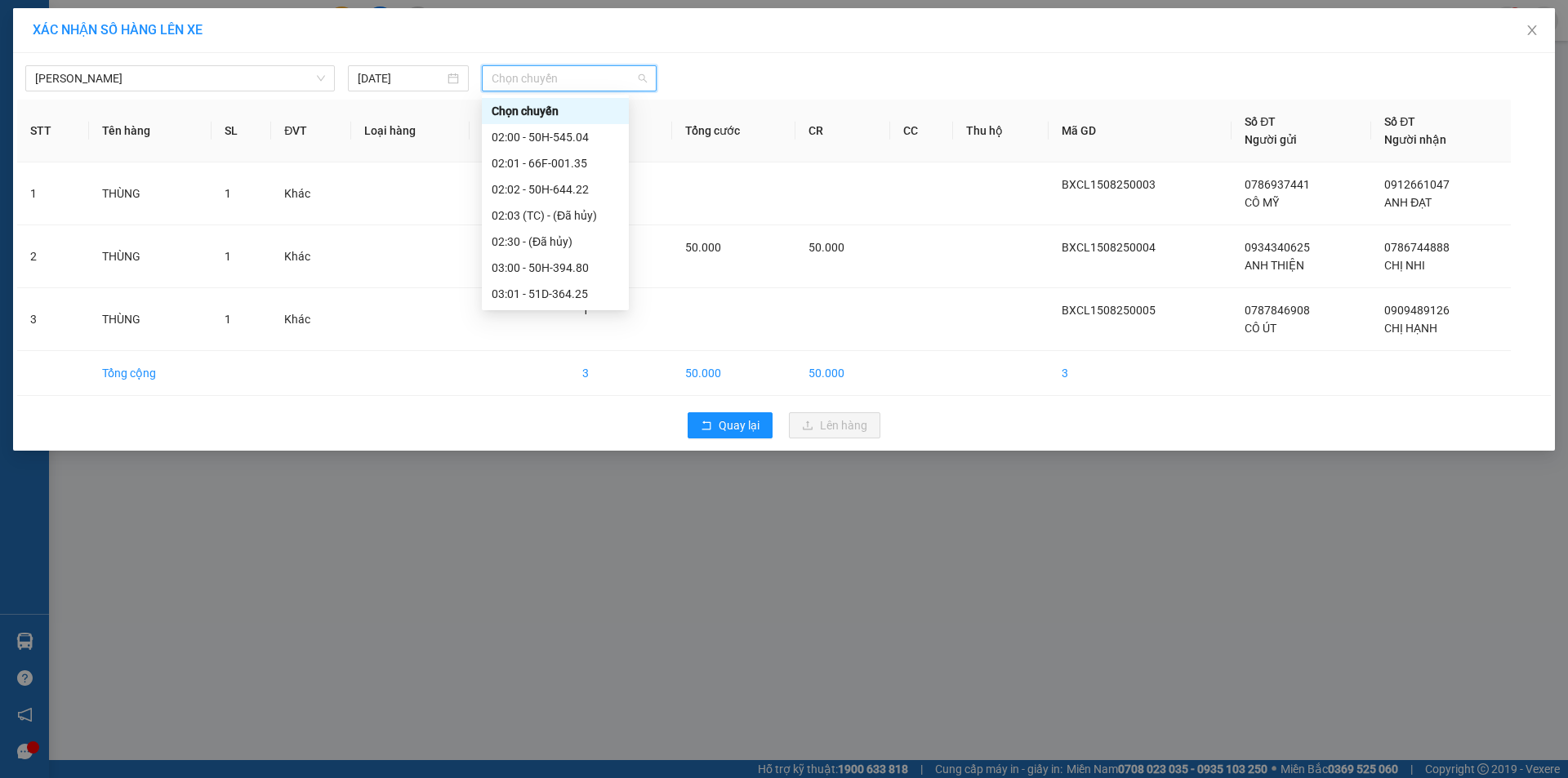
click at [541, 572] on div "08:00 - 66F-001.27" at bounding box center [555, 581] width 128 height 18
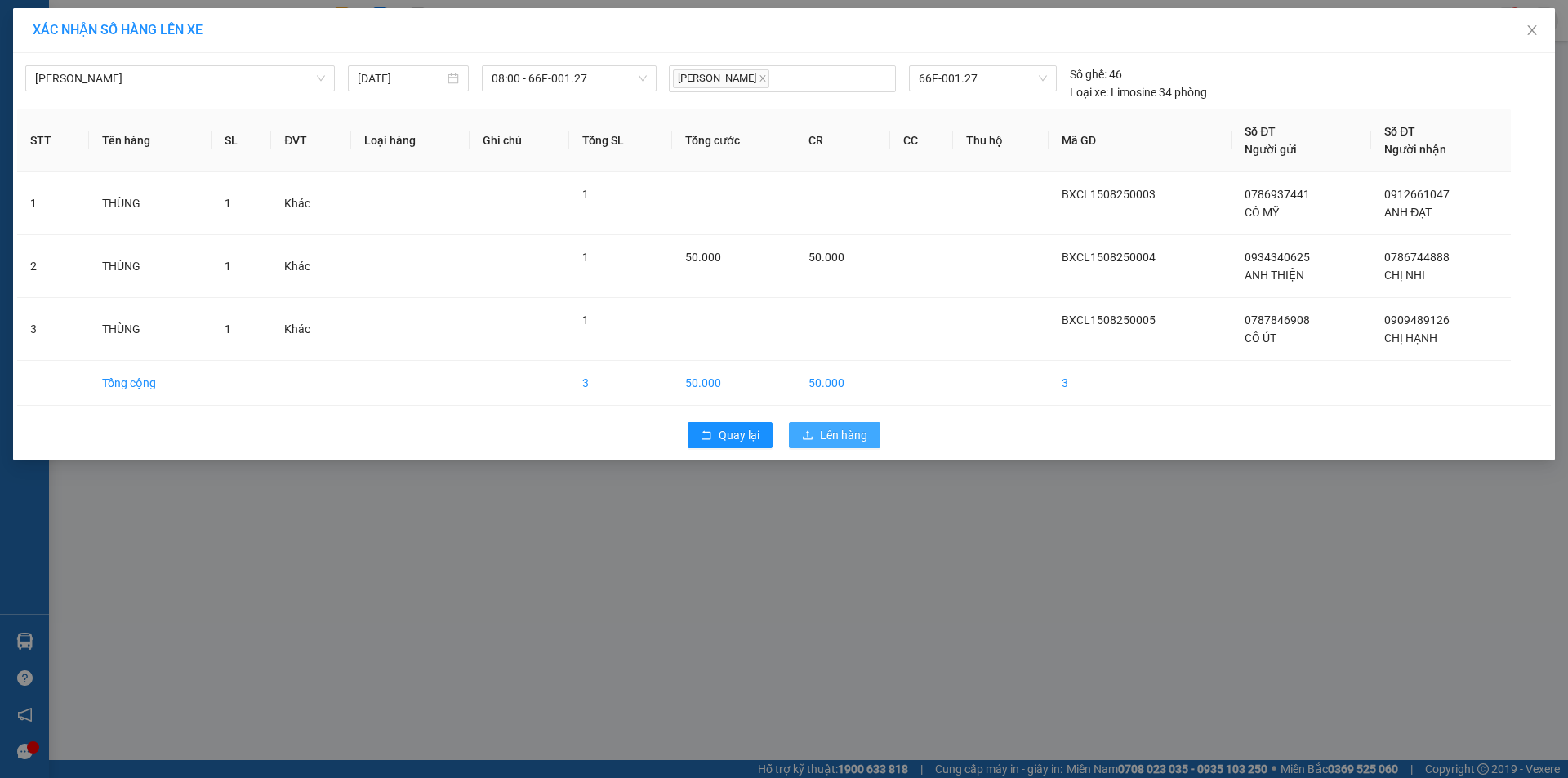
click at [832, 439] on span "Lên hàng" at bounding box center [843, 434] width 47 height 18
